Goal: Check status

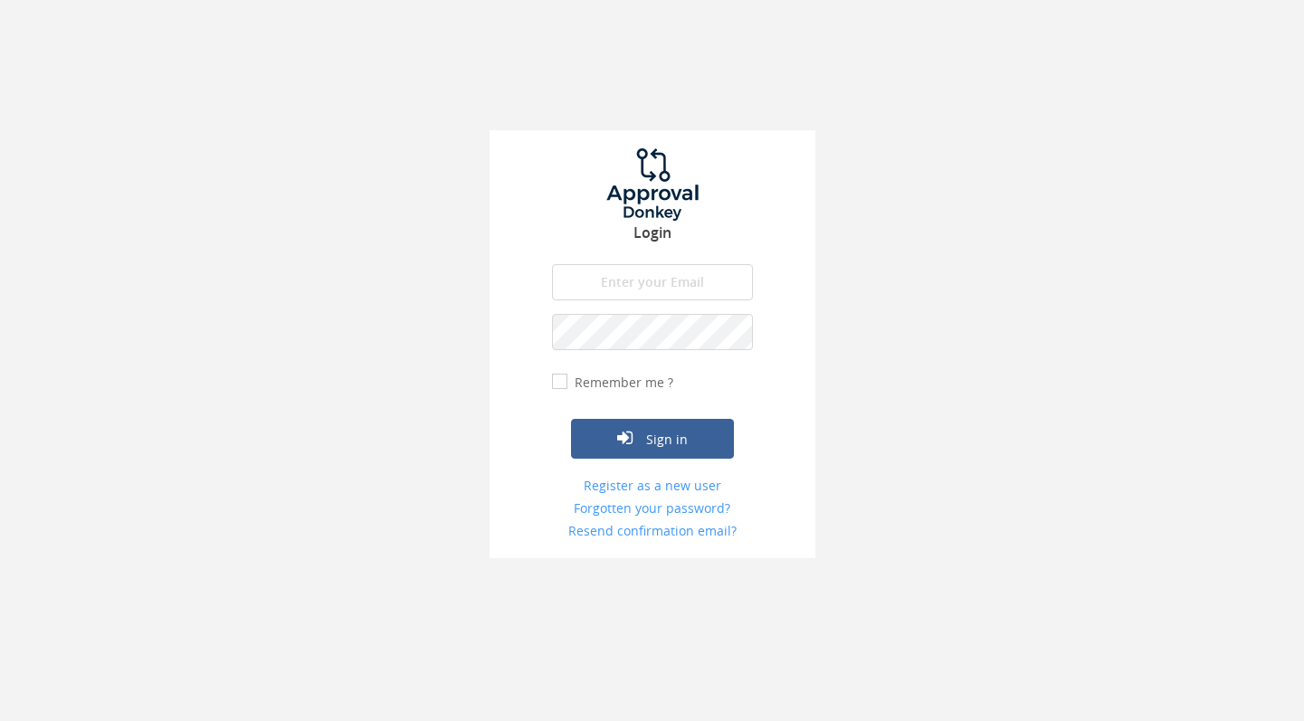
click at [641, 280] on input "email" at bounding box center [652, 282] width 201 height 36
